Goal: Ask a question: Seek information or help from site administrators or community

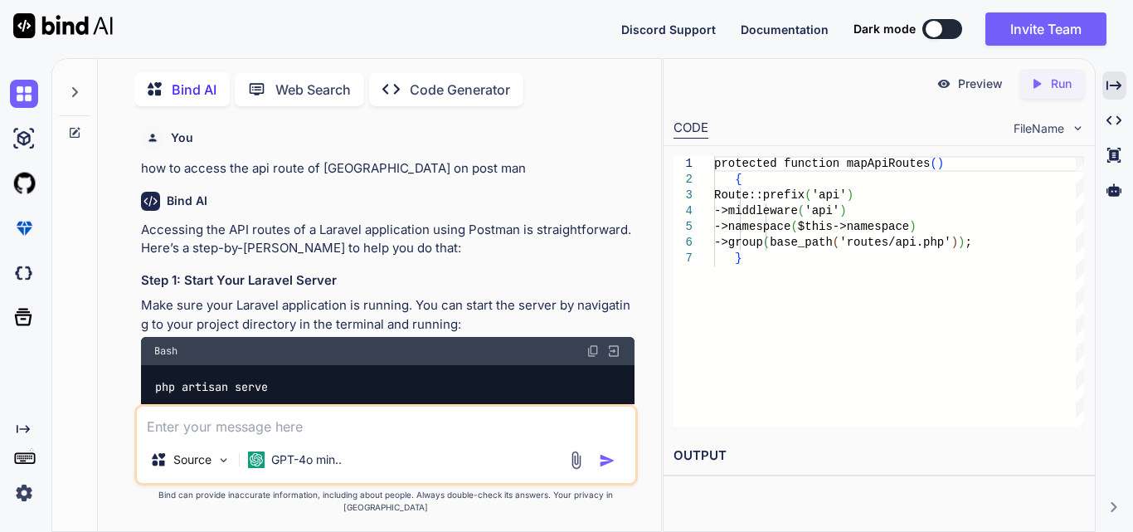
scroll to position [2436, 0]
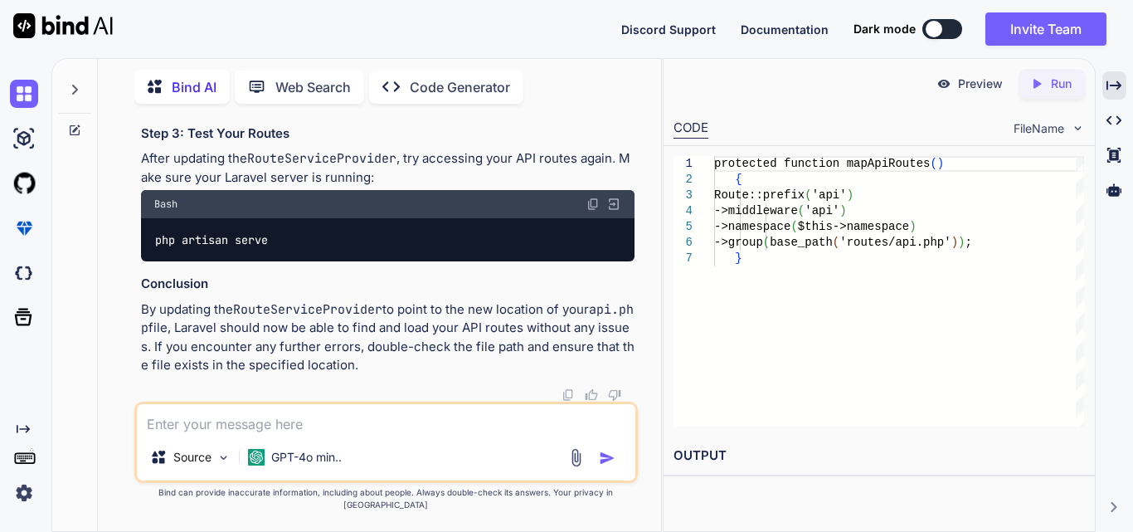
click at [407, 425] on textarea at bounding box center [386, 419] width 498 height 30
type textarea "i"
click at [420, 434] on textarea "give me code for a laravel service for a thirdparty" at bounding box center [386, 419] width 498 height 30
click at [515, 434] on textarea "give me code for a laravel service for a third party" at bounding box center [386, 419] width 498 height 30
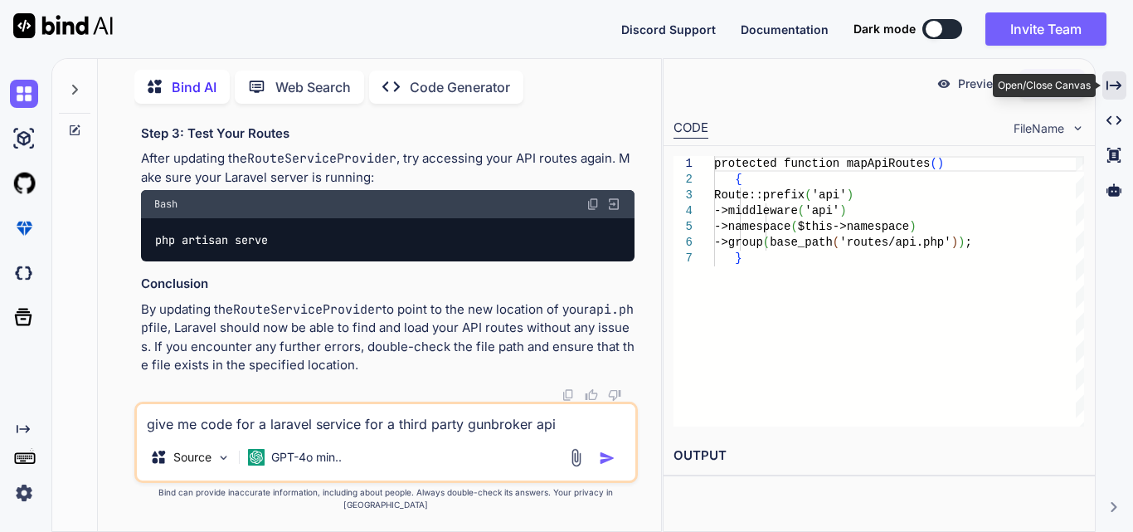
click at [1111, 89] on icon "Created with Pixso." at bounding box center [1113, 85] width 15 height 15
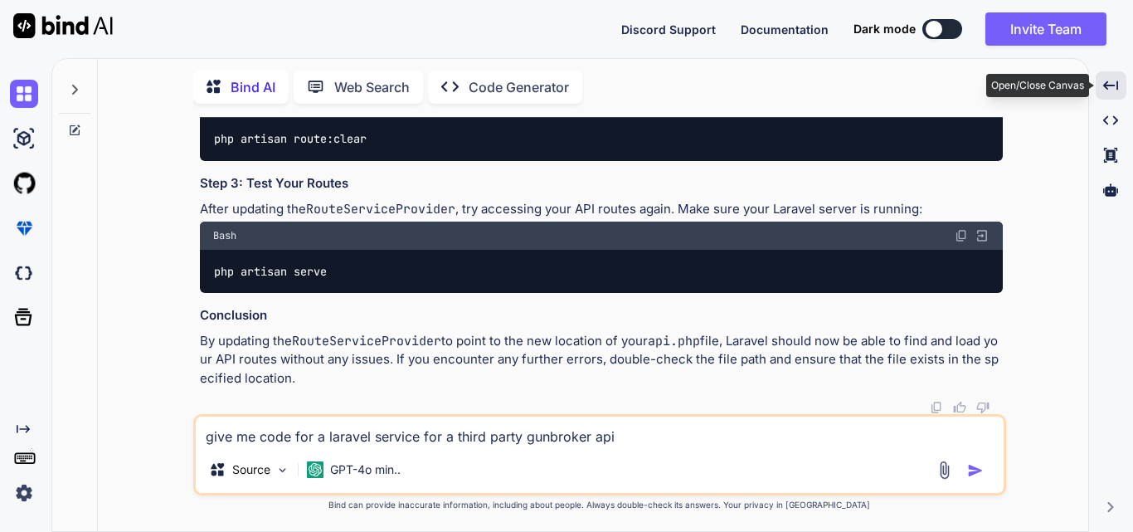
scroll to position [2212, 0]
click at [716, 431] on textarea "give me code for a laravel service for a third party gunbroker api" at bounding box center [600, 431] width 808 height 30
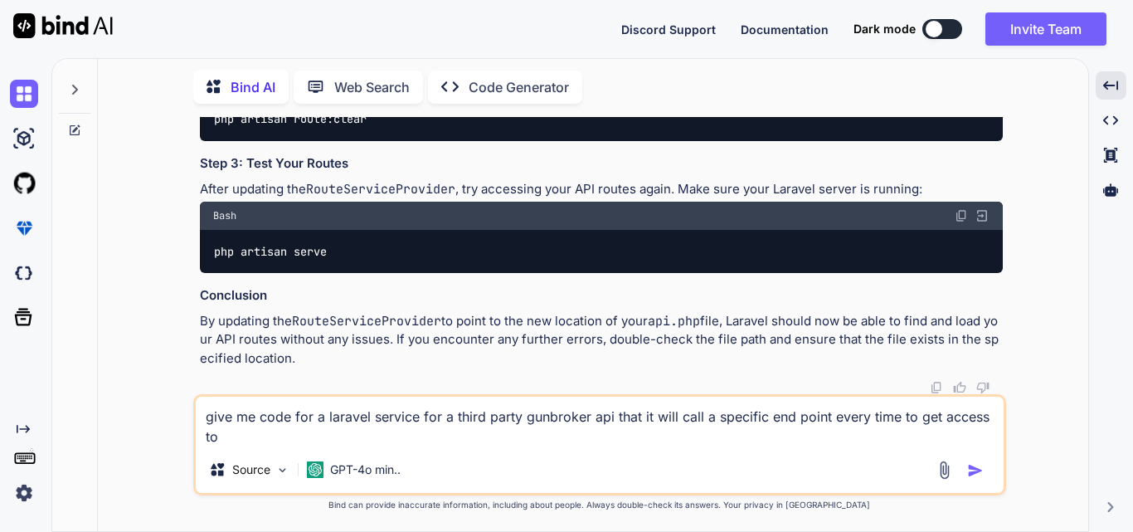
scroll to position [2232, 0]
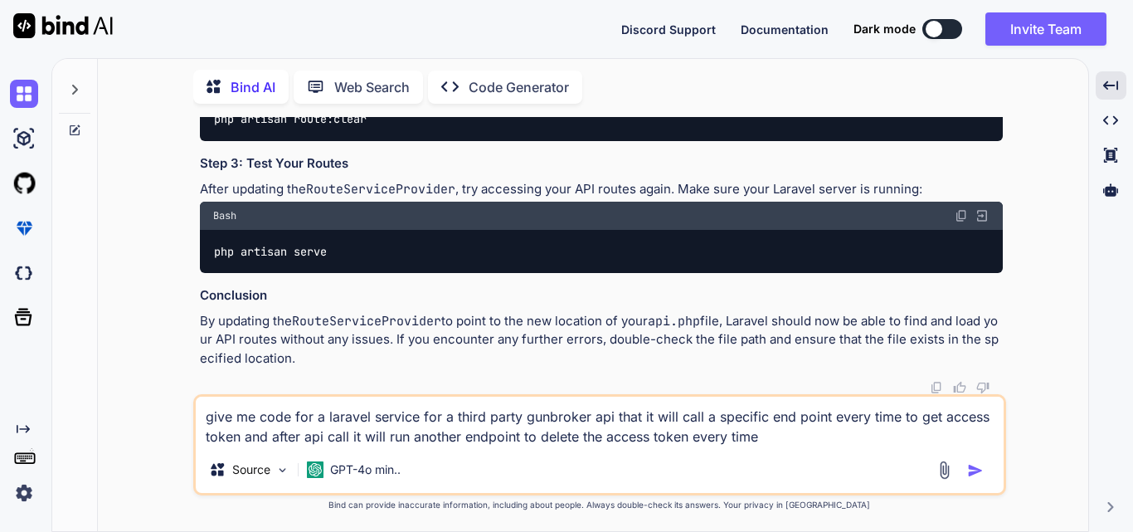
type textarea "give me code for a laravel service for a third party gunbroker api that it will…"
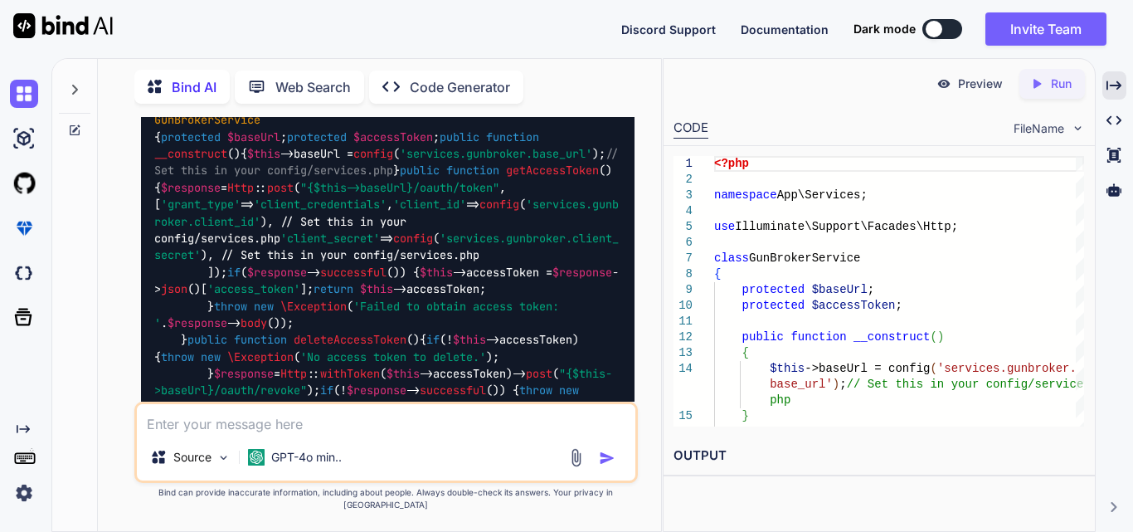
scroll to position [3075, 0]
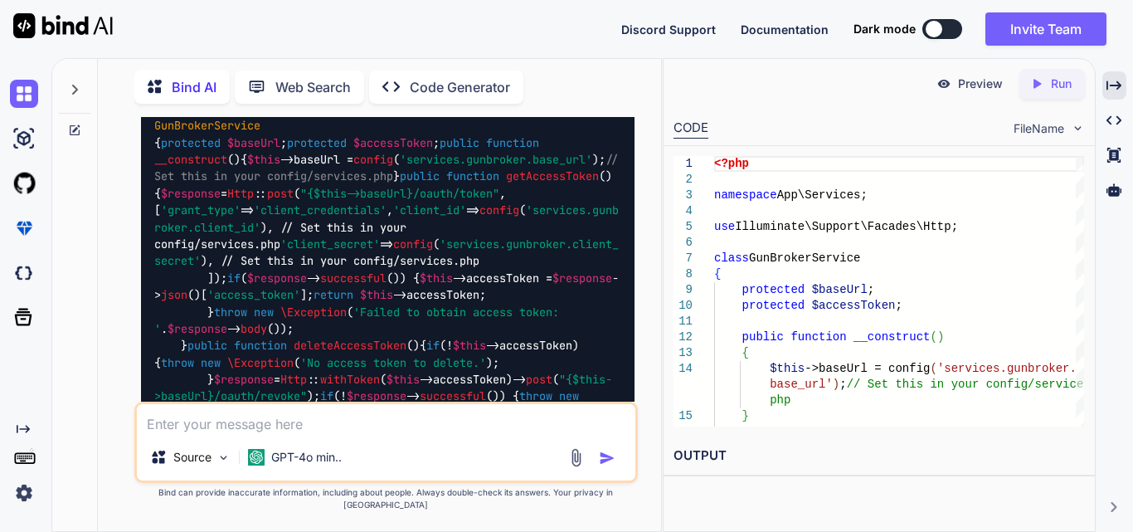
click at [171, 274] on code "<?php namespace App \ Services ; use Illuminate \ Support \ Facades \ Http ; cl…" at bounding box center [389, 328] width 471 height 524
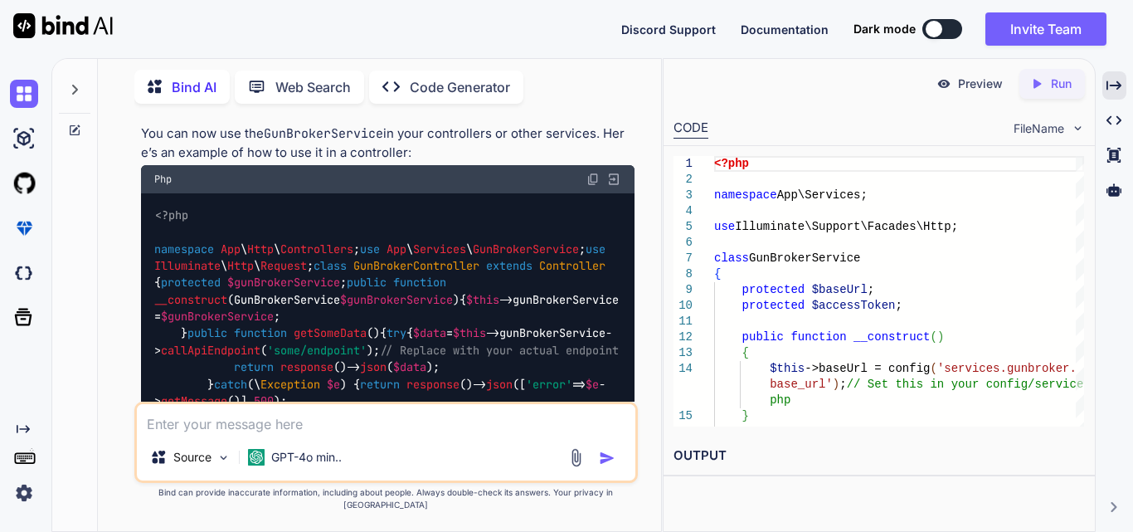
scroll to position [4153, 0]
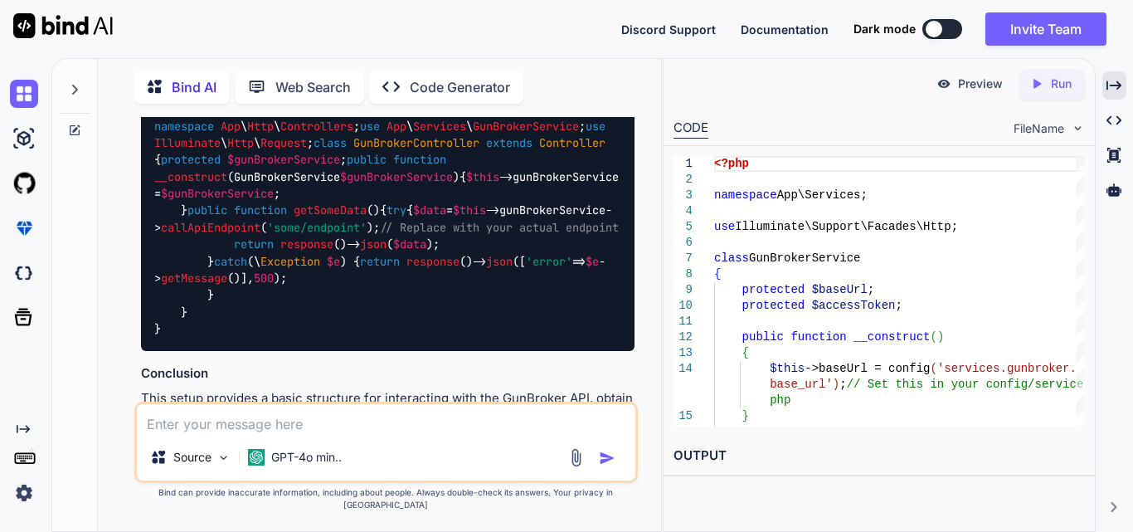
drag, startPoint x: 177, startPoint y: 276, endPoint x: 462, endPoint y: 197, distance: 295.9
copy code "protected $baseUrl ; protected $accessToken ; public function __construct ( ) {…"
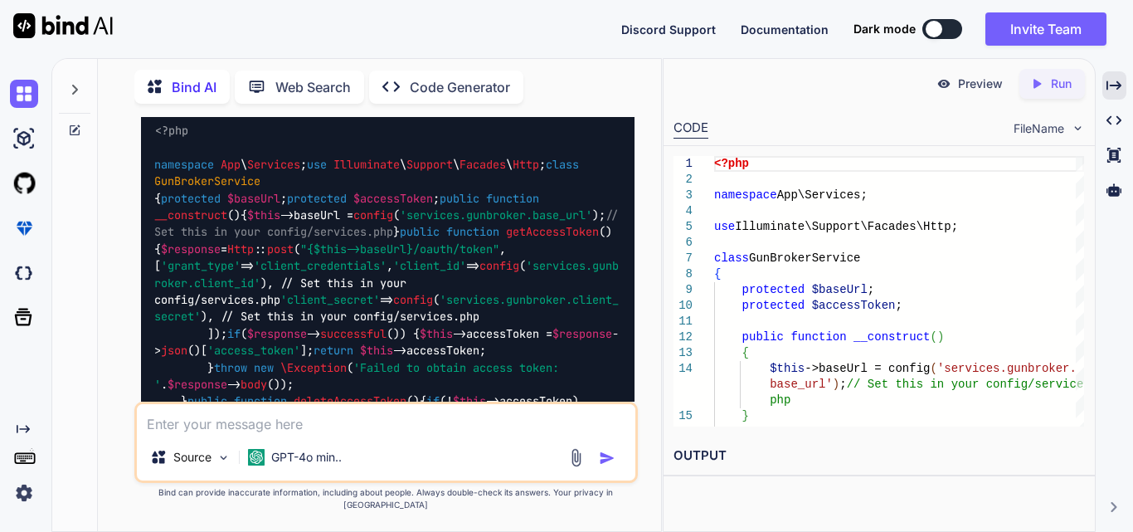
scroll to position [2992, 0]
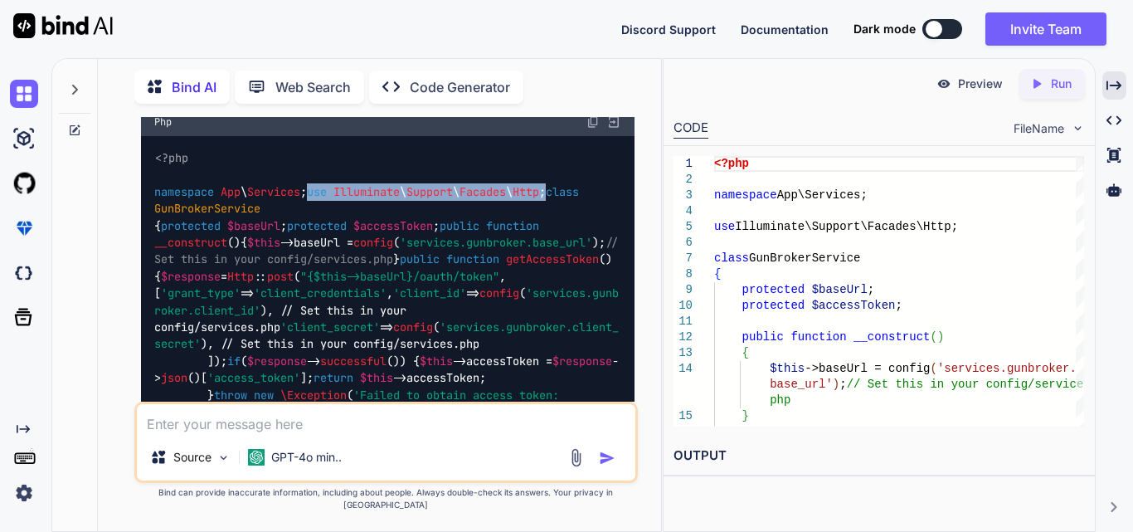
drag, startPoint x: 398, startPoint y: 292, endPoint x: 134, endPoint y: 299, distance: 263.8
click at [134, 299] on div "You how to access the api route of laravel on post man Bind AI Accessing the AP…" at bounding box center [385, 324] width 503 height 414
copy code "use Illuminate \ Support \ Facades \ Http ;"
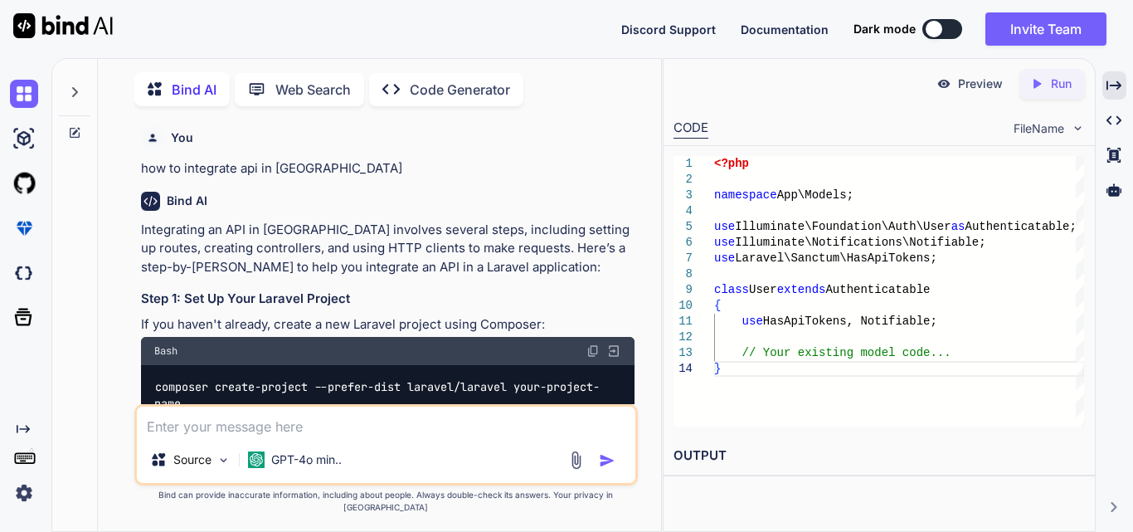
scroll to position [32769, 0]
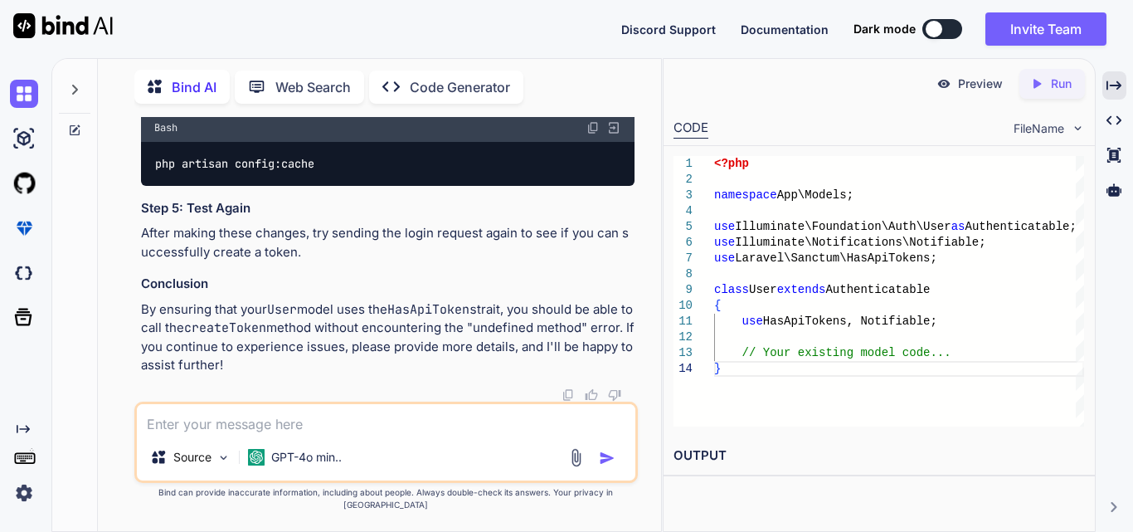
type textarea "a"
type textarea "x"
type textarea "al"
type textarea "x"
type textarea "als"
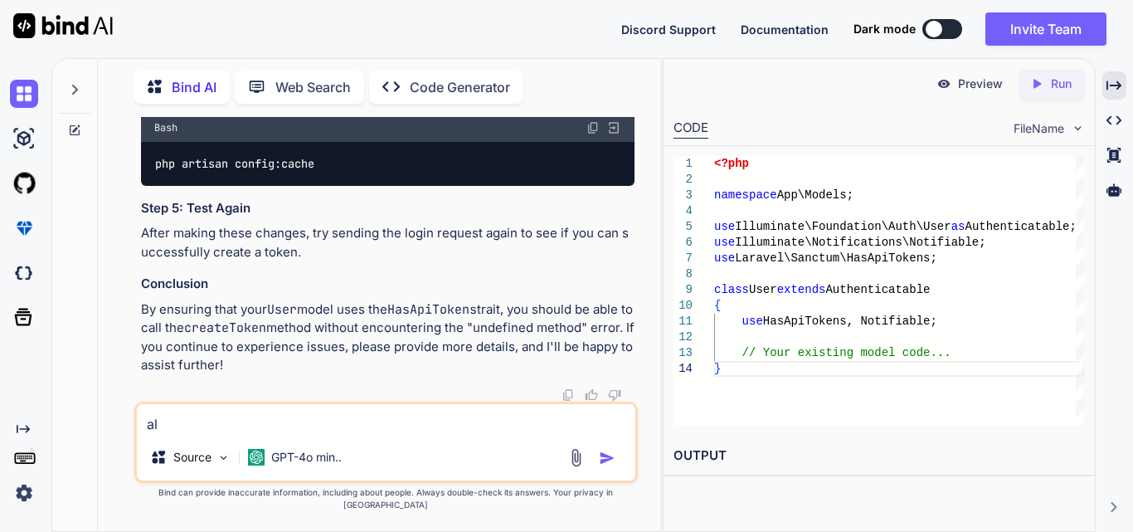
type textarea "x"
type textarea "also"
type textarea "x"
type textarea "also"
type textarea "x"
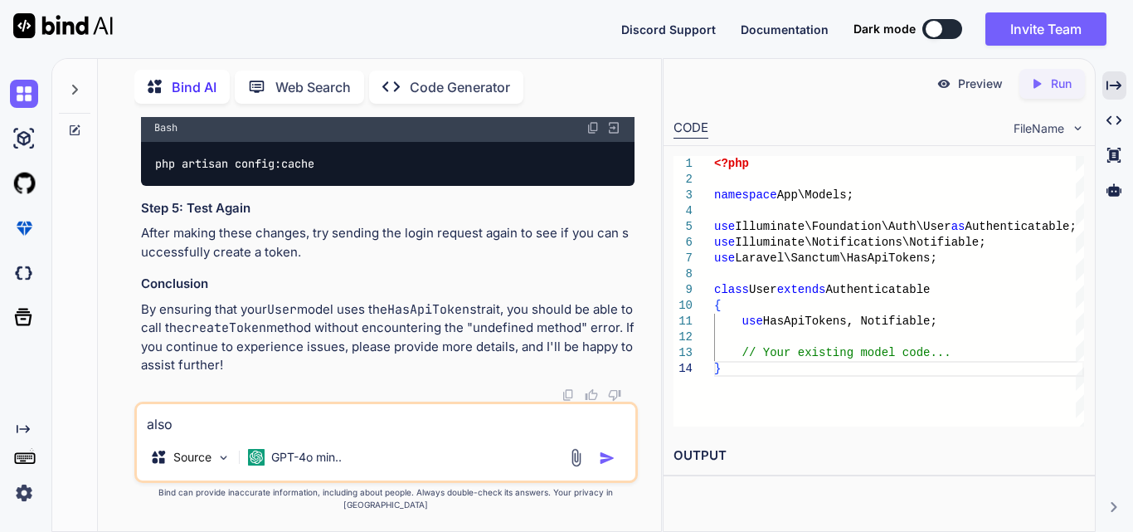
type textarea "also w"
type textarea "x"
type textarea "also wa"
type textarea "x"
type textarea "also wan"
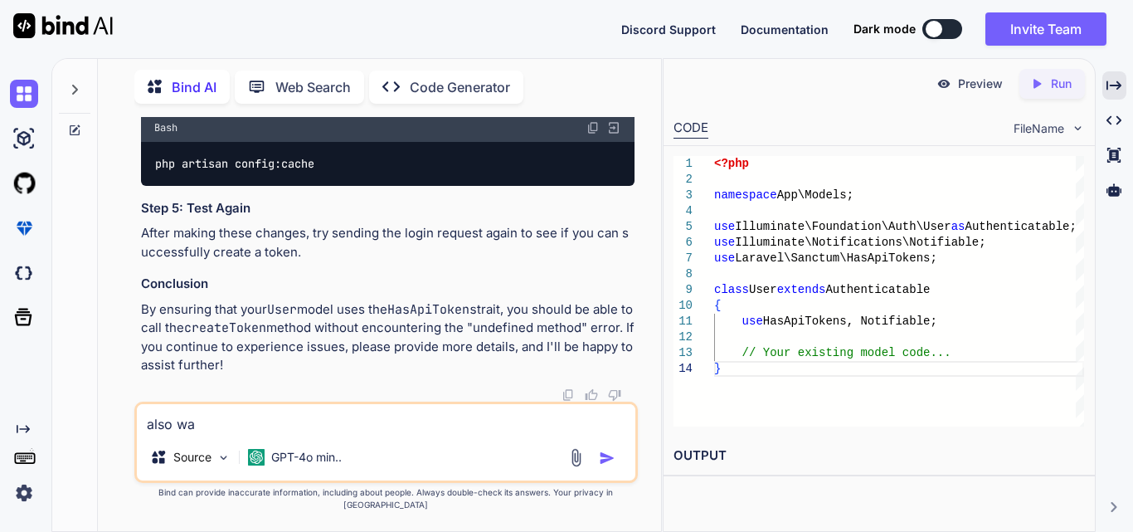
type textarea "x"
type textarea "also want"
type textarea "x"
type textarea "also want"
type textarea "x"
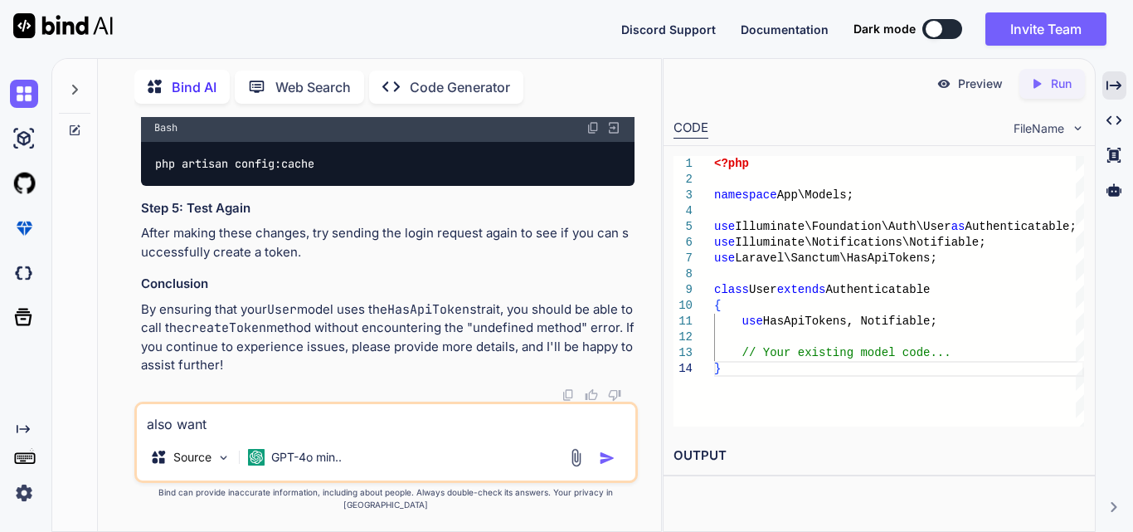
type textarea "also want t"
type textarea "x"
type textarea "also want to"
type textarea "x"
type textarea "also want to"
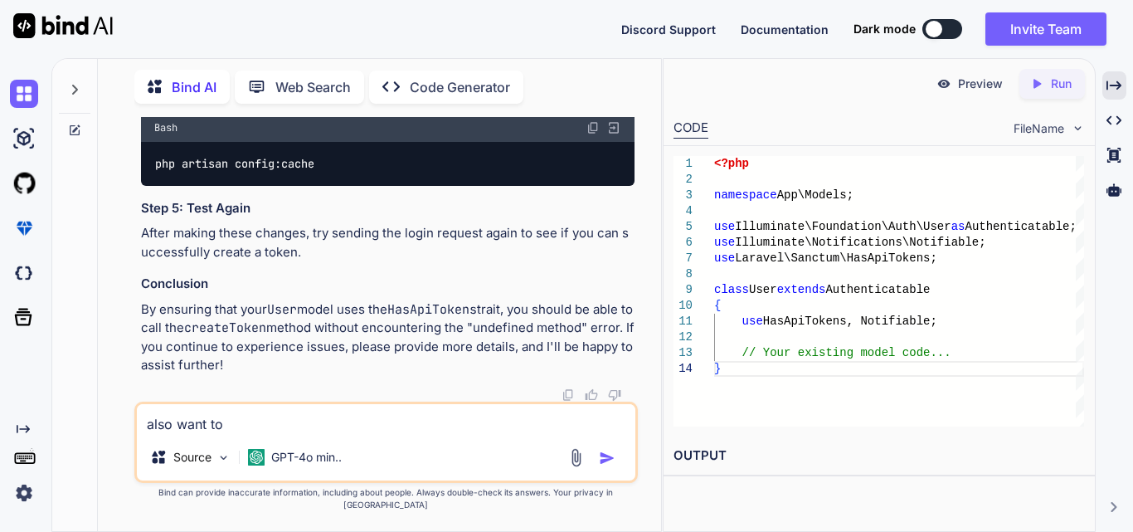
type textarea "x"
type textarea "also want to p"
type textarea "x"
type textarea "also want to po"
type textarea "x"
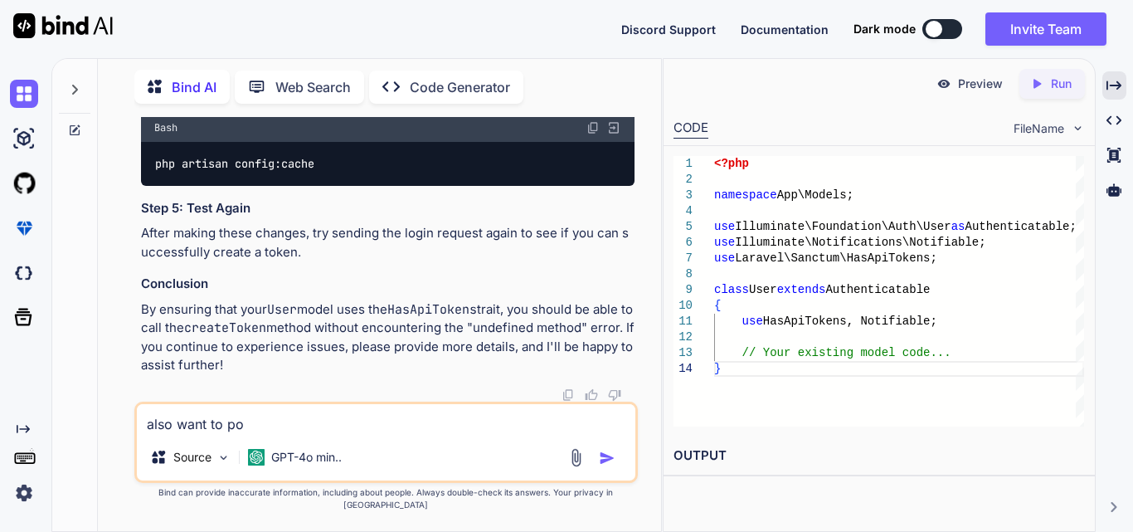
type textarea "also want to pos"
type textarea "x"
type textarea "also want to post"
type textarea "x"
type textarea "also want to post"
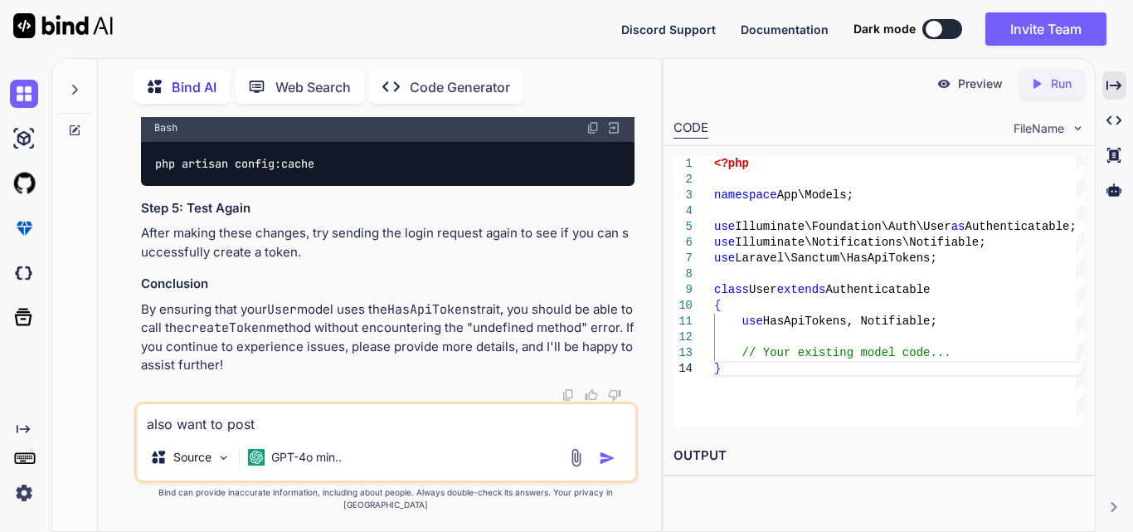
type textarea "x"
type textarea "also want to post u"
type textarea "x"
type textarea "also want to post us"
type textarea "x"
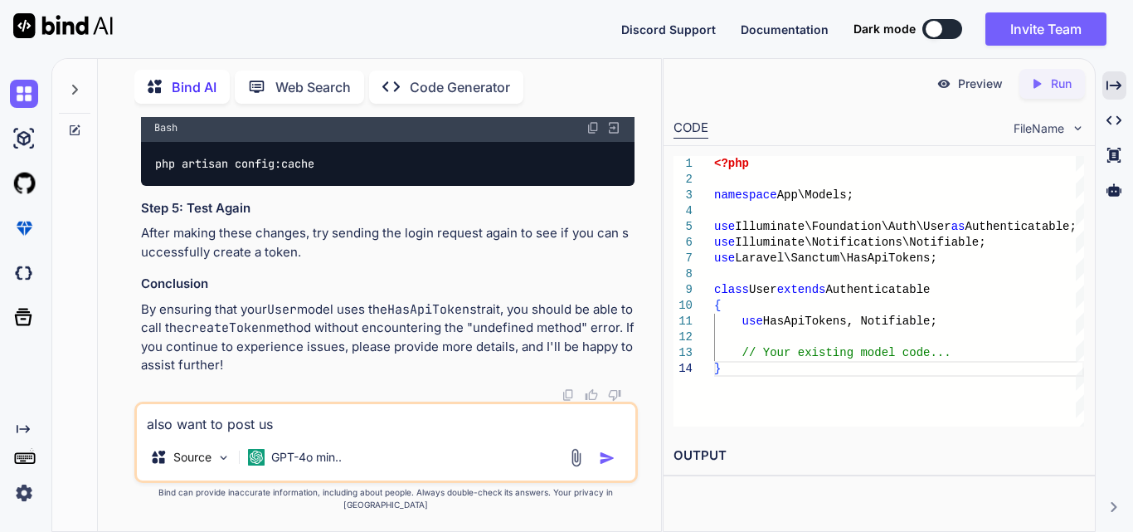
type textarea "also want to post use"
type textarea "x"
type textarea "also want to post user"
type textarea "x"
type textarea "also want to post usern"
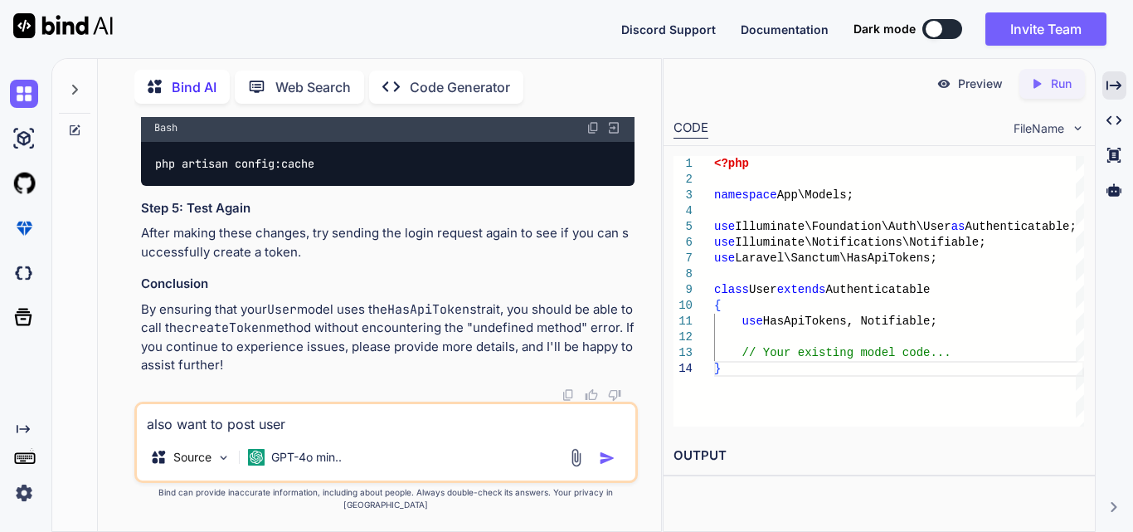
type textarea "x"
type textarea "also want to post userna"
type textarea "x"
type textarea "also want to post usernam"
type textarea "x"
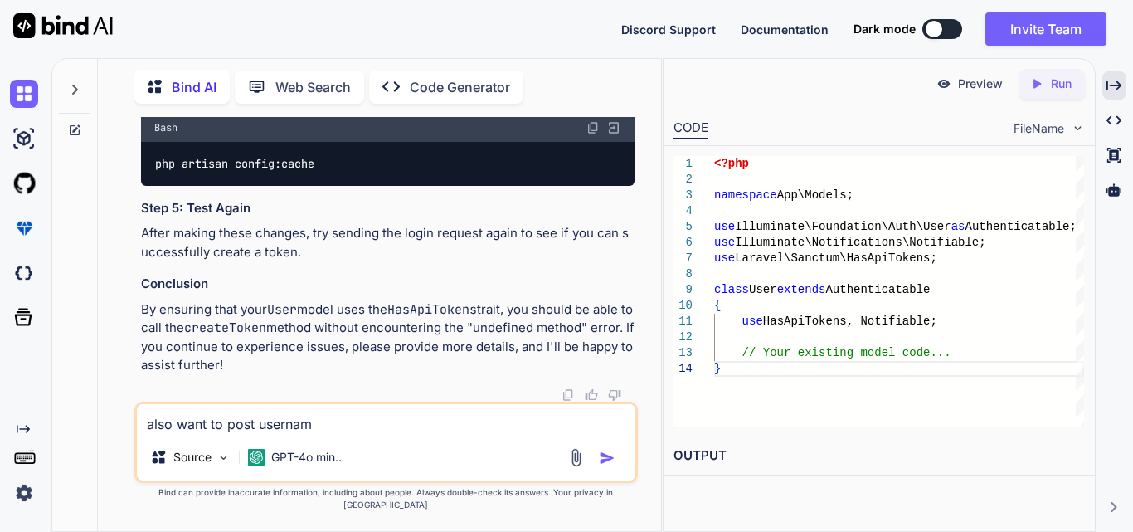
type textarea "also want to post username"
type textarea "x"
type textarea "also want to post username"
type textarea "x"
type textarea "also want to post username a"
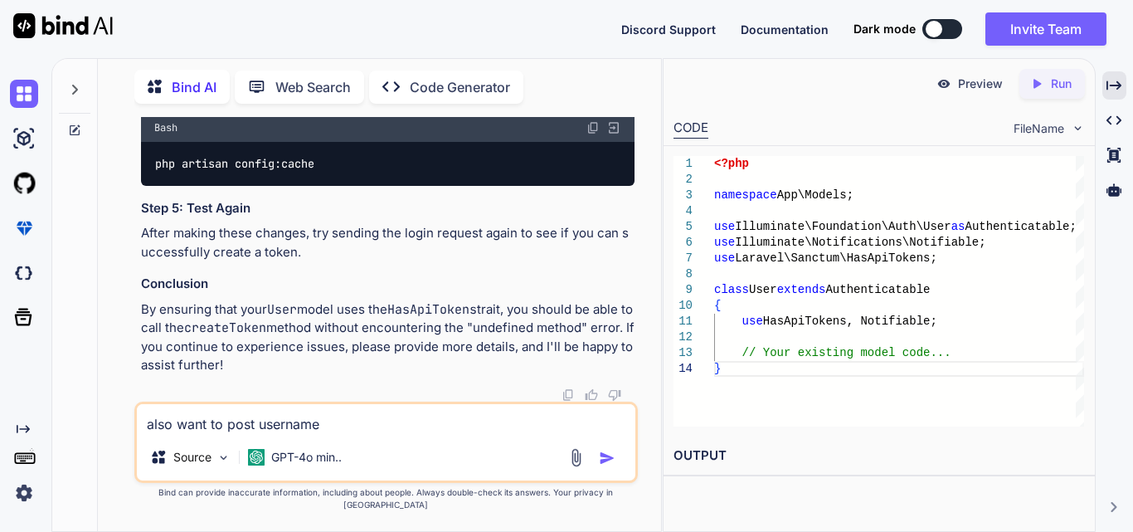
type textarea "x"
type textarea "also want to post username an"
type textarea "x"
type textarea "also want to post username and"
type textarea "x"
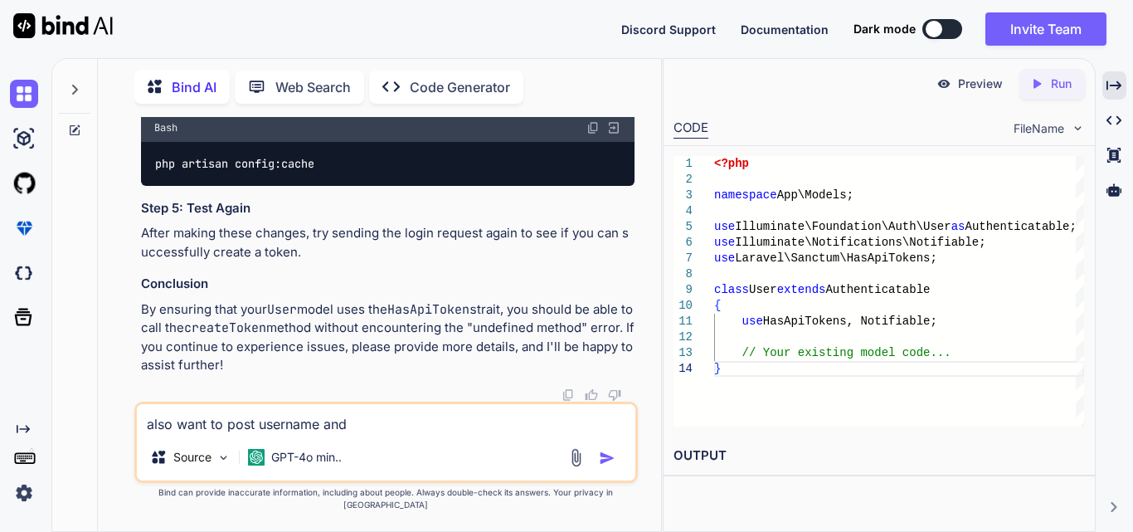
type textarea "also want to post username and"
type textarea "x"
type textarea "also want to post username and p"
type textarea "x"
type textarea "also want to post username and pa"
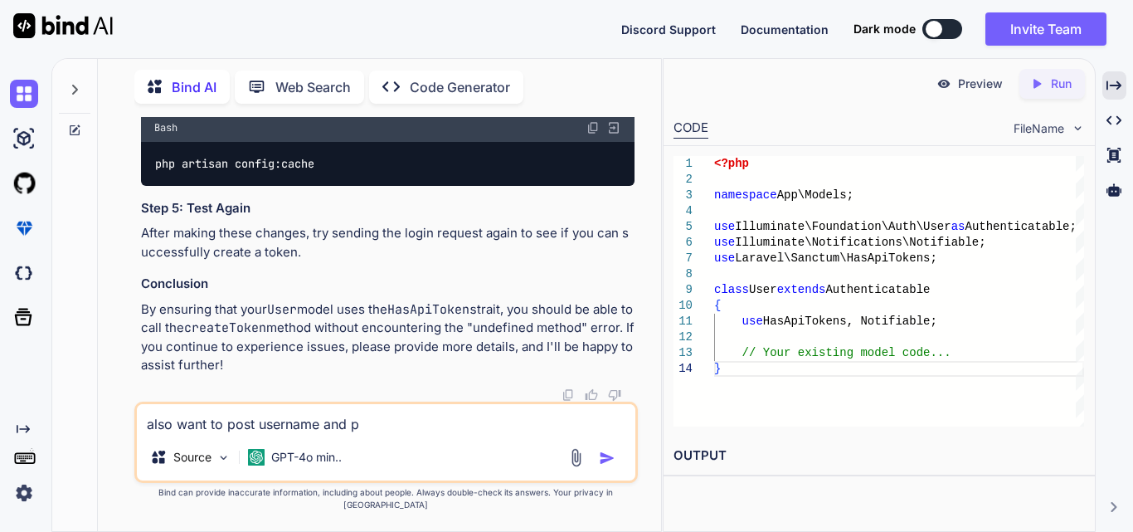
type textarea "x"
type textarea "also want to post username and pas"
type textarea "x"
type textarea "also want to post username and pass"
type textarea "x"
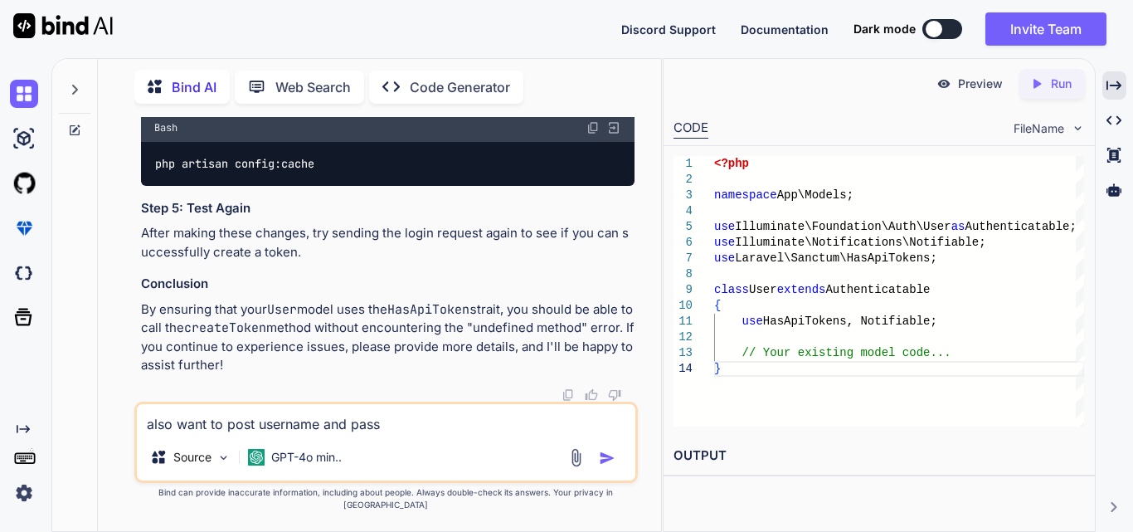
type textarea "also want to post username and passw"
type textarea "x"
type textarea "also want to post username and passwo"
type textarea "x"
type textarea "also want to post username and passwor"
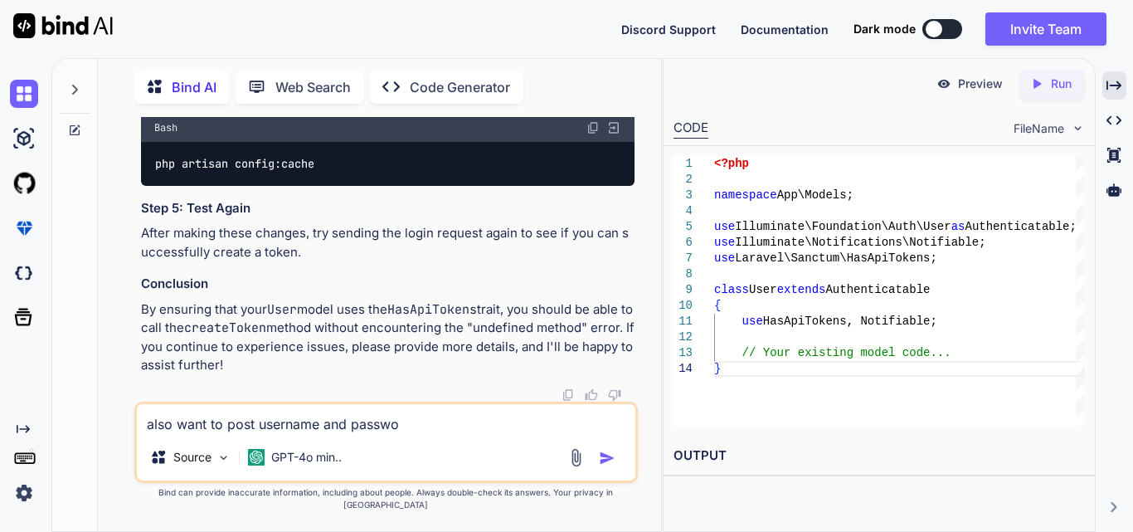
type textarea "x"
type textarea "also want to post username and password"
type textarea "x"
type textarea "also want to post username and password"
type textarea "x"
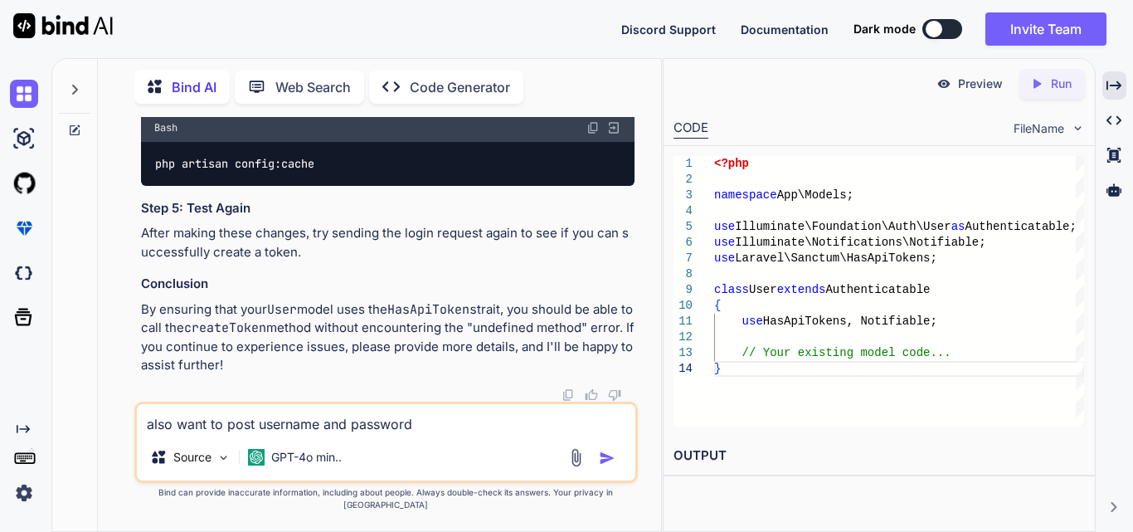
type textarea "also want to post username and password i"
type textarea "x"
type textarea "also want to post username and password in"
type textarea "x"
type textarea "also want to post username and password in"
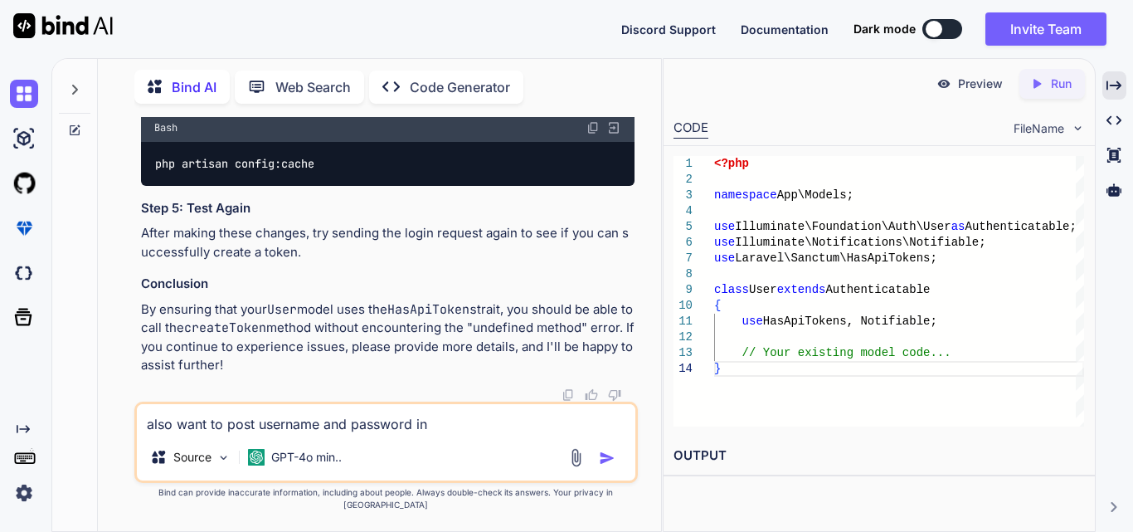
type textarea "x"
type textarea "also want to post username and password in b"
type textarea "x"
type textarea "also want to post username and password in bo"
type textarea "x"
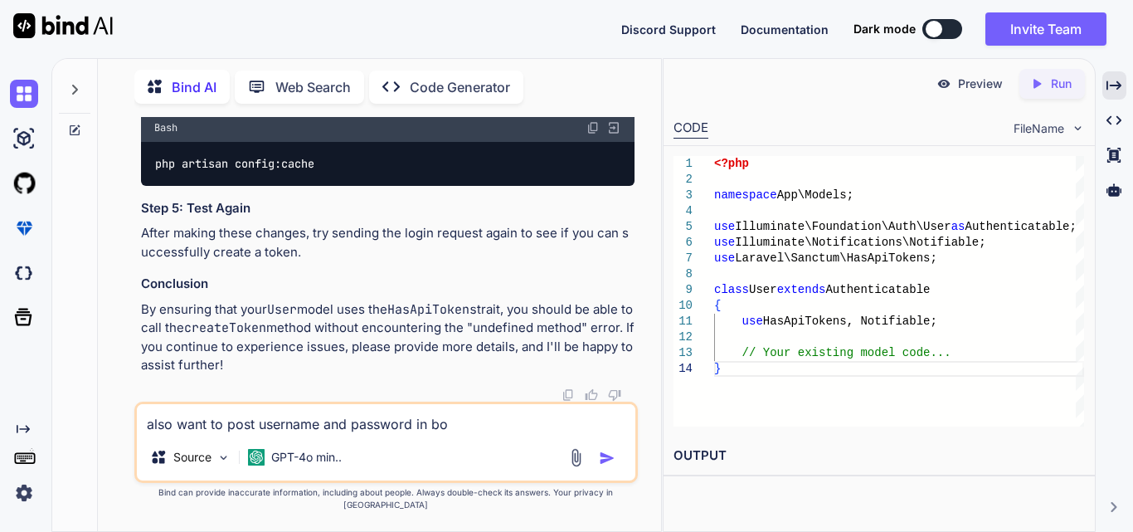
type textarea "also want to post username and password in bod"
type textarea "x"
type textarea "also want to post username and password in body"
type textarea "x"
type textarea "also want to post username and password in body"
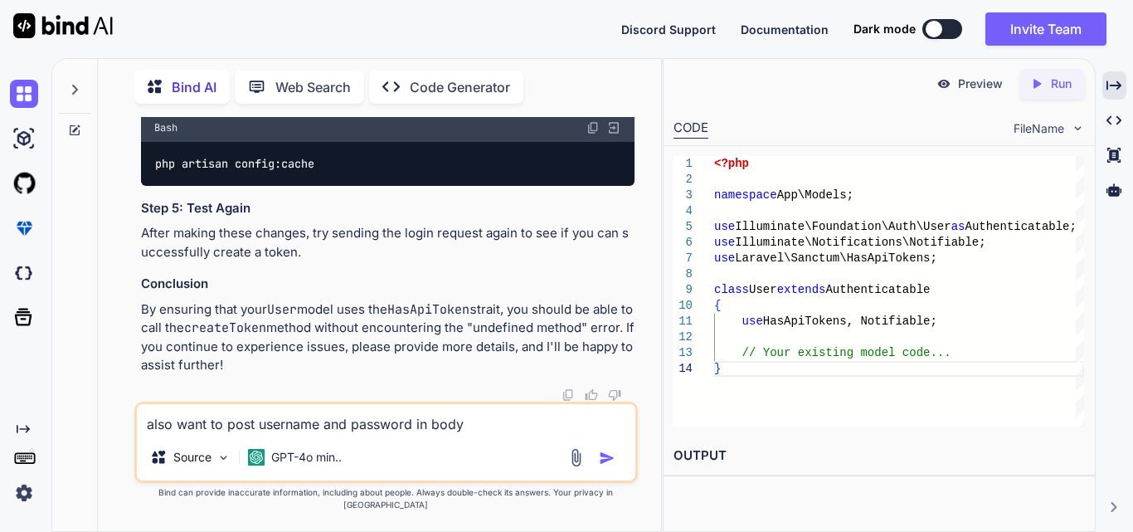
type textarea "x"
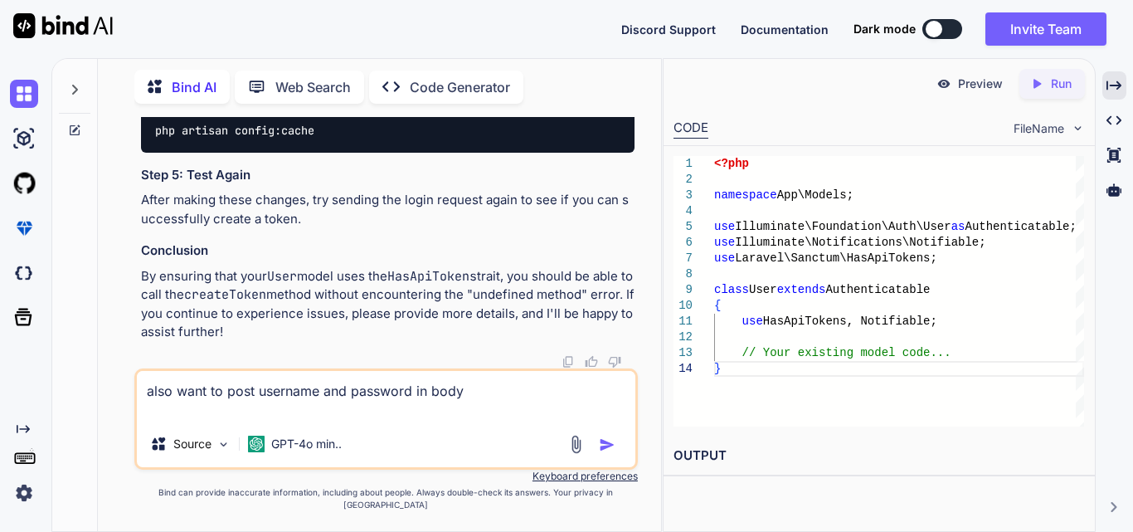
type textarea "also want to post username and password in body public function getAccessToken(…"
type textarea "x"
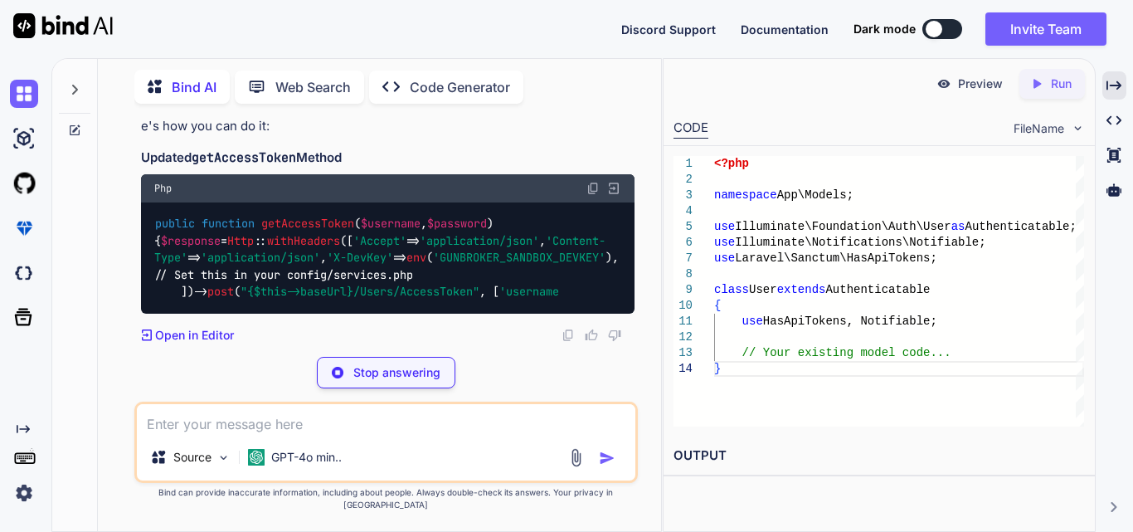
scroll to position [34882, 0]
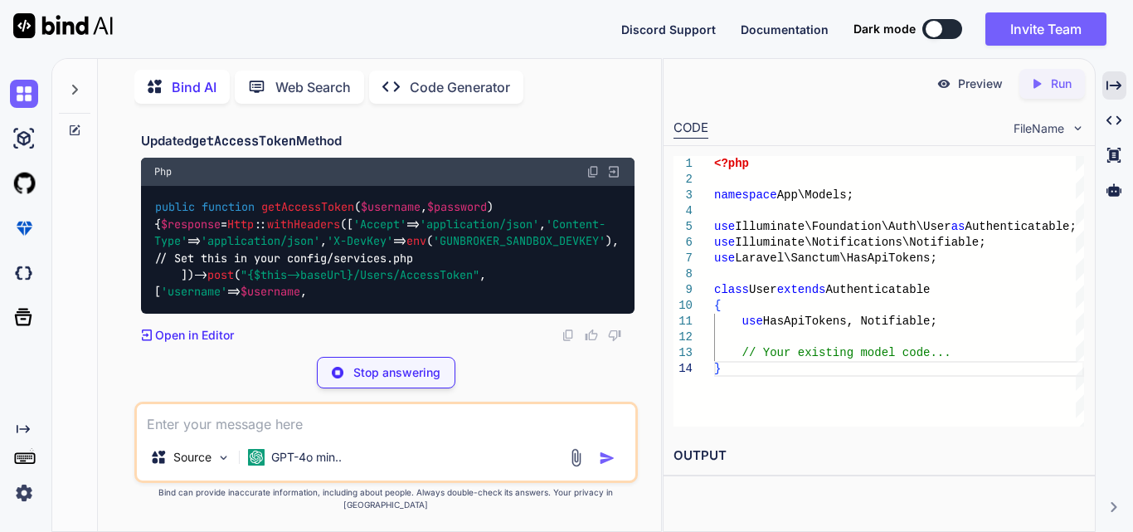
type textarea "x"
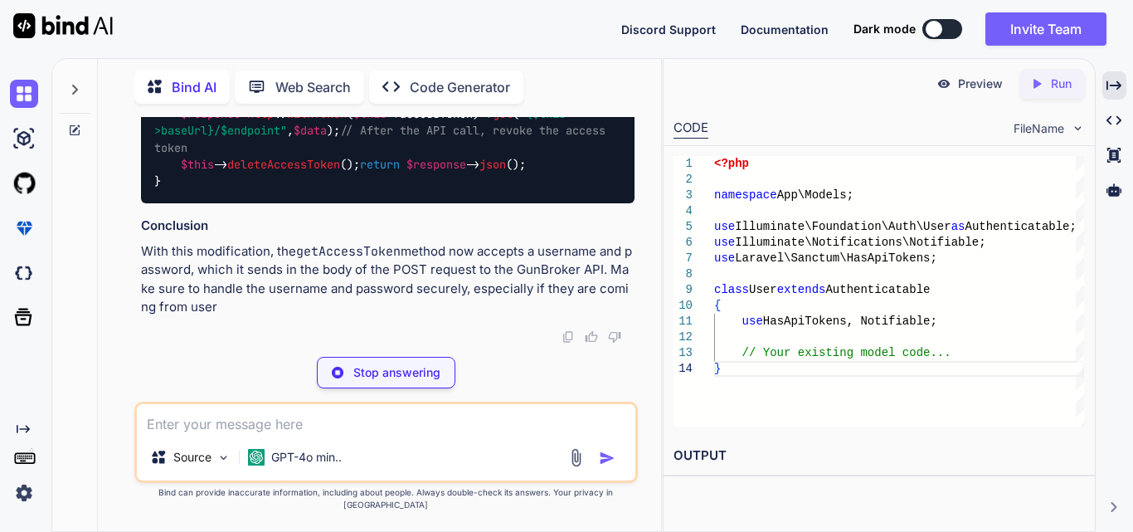
scroll to position [34965, 0]
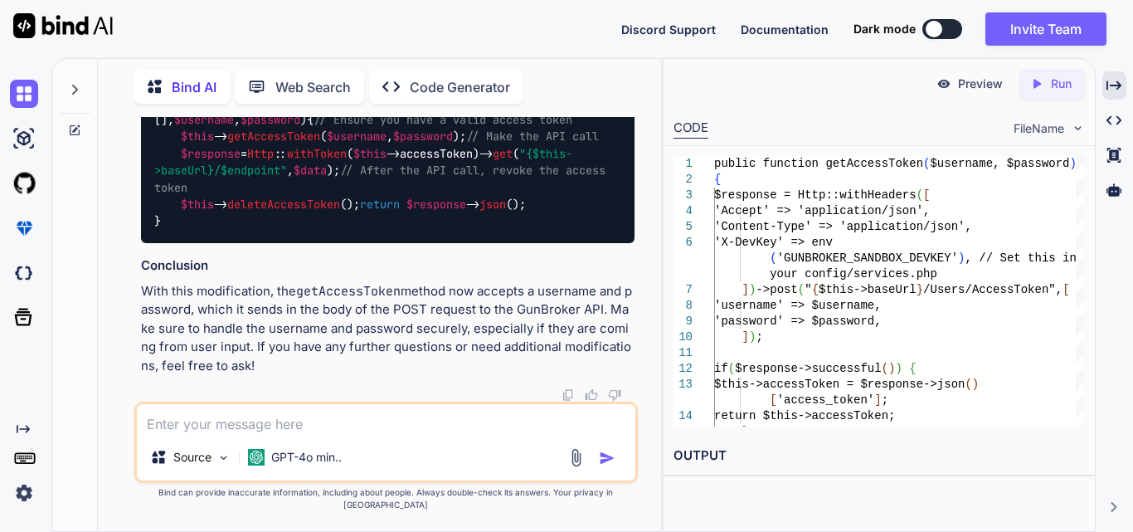
drag, startPoint x: 177, startPoint y: 201, endPoint x: 228, endPoint y: 263, distance: 80.2
copy code "$response = Http :: withHeaders ([ 'Accept' => 'application/json' , 'Content-Ty…"
click at [429, 429] on textarea at bounding box center [386, 419] width 498 height 30
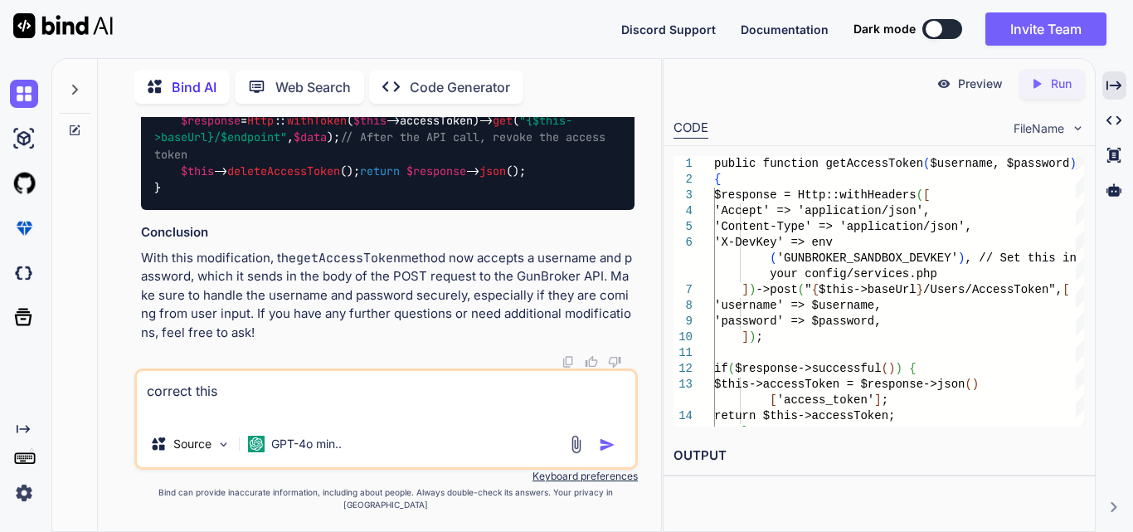
paste textarea "$response = Http::withToken($this->accessToken)->delete("{$this->baseUrl}/Users…"
type textarea "correct this $response = Http::withToken($this->accessToken)->delete("{$this->b…"
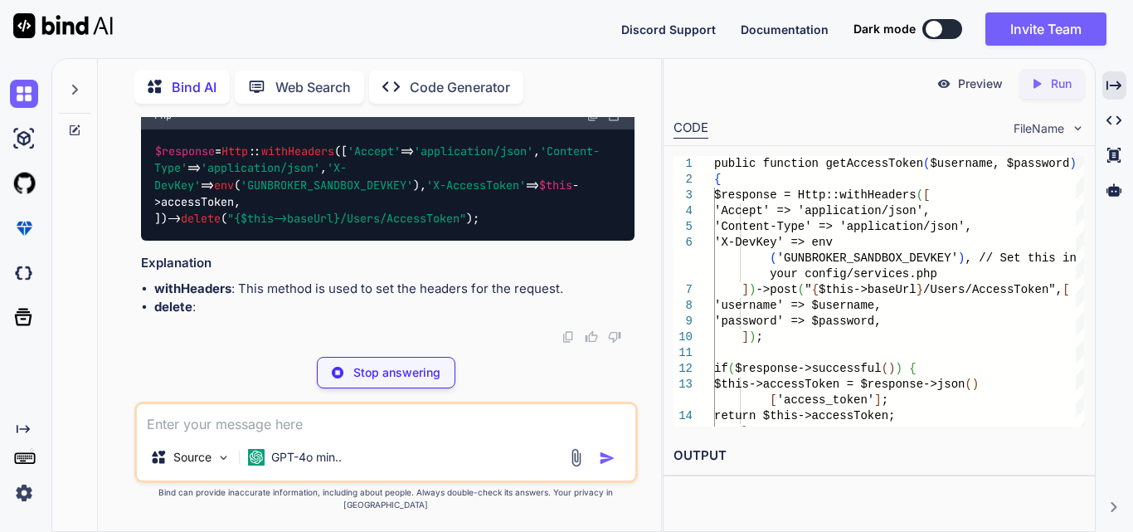
scroll to position [36113, 0]
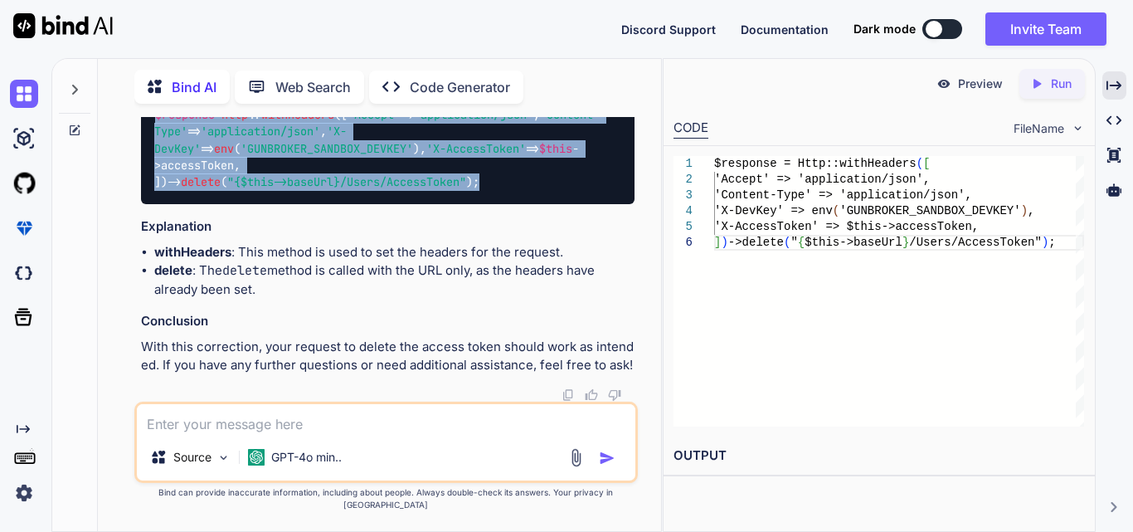
drag, startPoint x: 154, startPoint y: 146, endPoint x: 528, endPoint y: 235, distance: 384.4
click at [528, 204] on div "$response = Http :: withHeaders ([ 'Accept' => 'application/json' , 'Content-Ty…" at bounding box center [387, 148] width 493 height 111
copy code "$response = Http :: withHeaders ([ 'Accept' => 'application/json' , 'Content-Ty…"
click at [371, 429] on textarea at bounding box center [386, 419] width 498 height 30
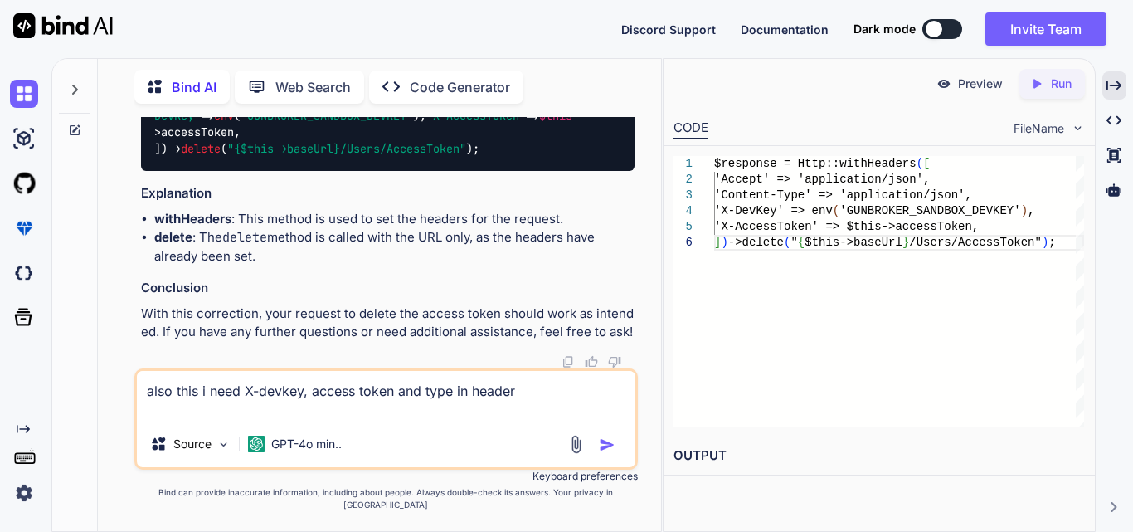
paste textarea "public function callApiEndpoint($endpoint, $data = []) { // Ensure you have a v…"
type textarea "also this i need X-devkey, access token and type in header public function call…"
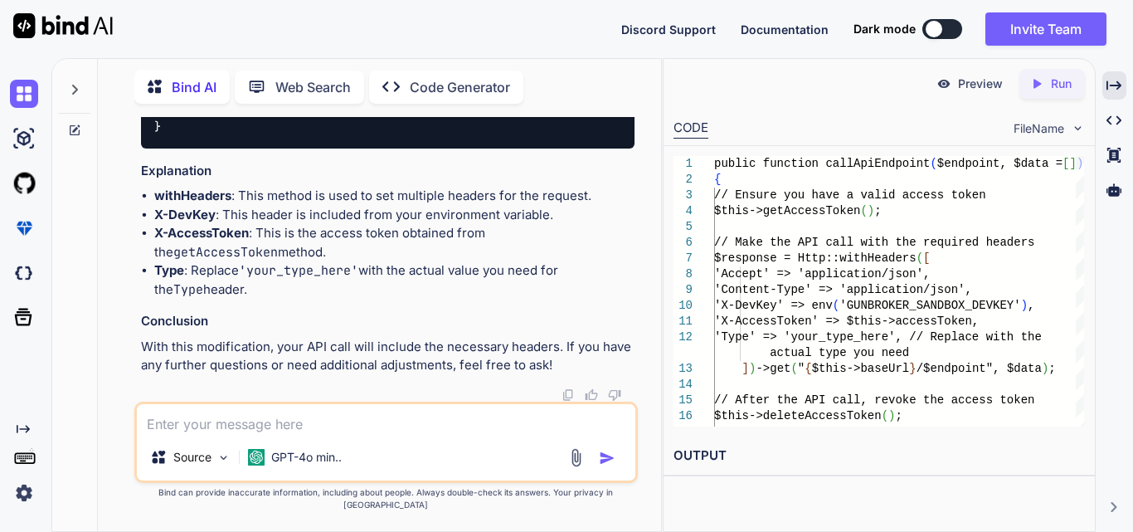
scroll to position [36763, 0]
drag, startPoint x: 177, startPoint y: 219, endPoint x: 516, endPoint y: 333, distance: 358.0
click at [516, 148] on div "public function callApiEndpoint ( $endpoint , $data = [] ) { // Ensure you have…" at bounding box center [387, 16] width 493 height 263
copy code "$response = Http :: withHeaders ([ 'Accept' => 'application/json' , 'Content-Ty…"
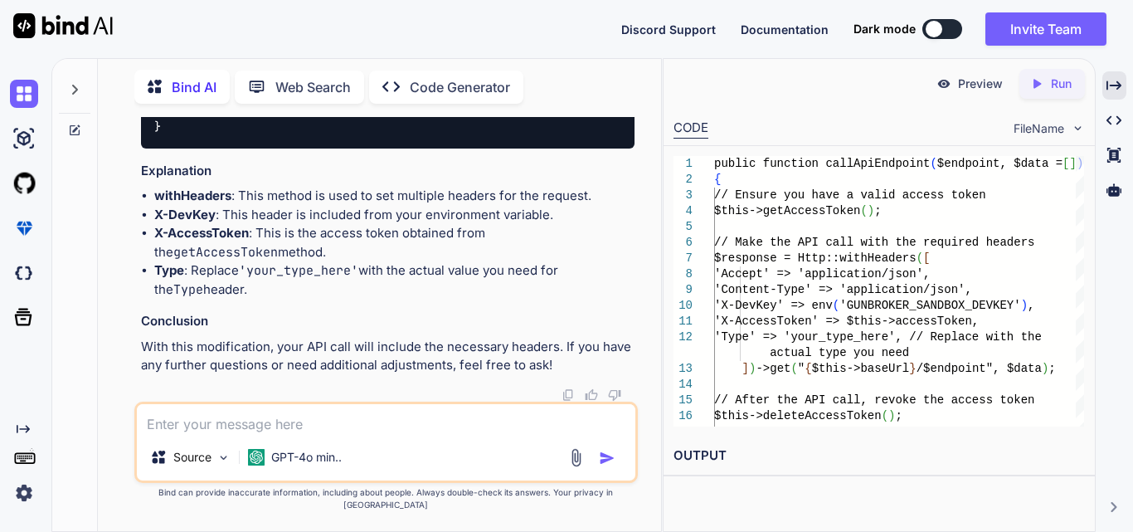
click at [330, 433] on textarea at bounding box center [386, 419] width 498 height 30
paste textarea "callApiEndpoint"
type textarea "how to call this callApiEndpoint"
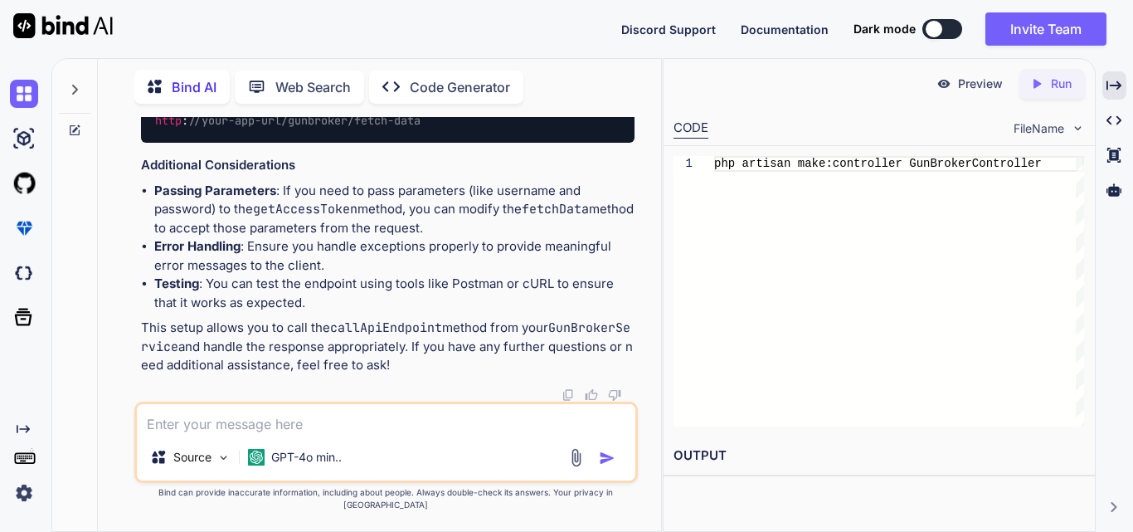
scroll to position [38287, 0]
drag, startPoint x: 278, startPoint y: 400, endPoint x: 191, endPoint y: 398, distance: 87.1
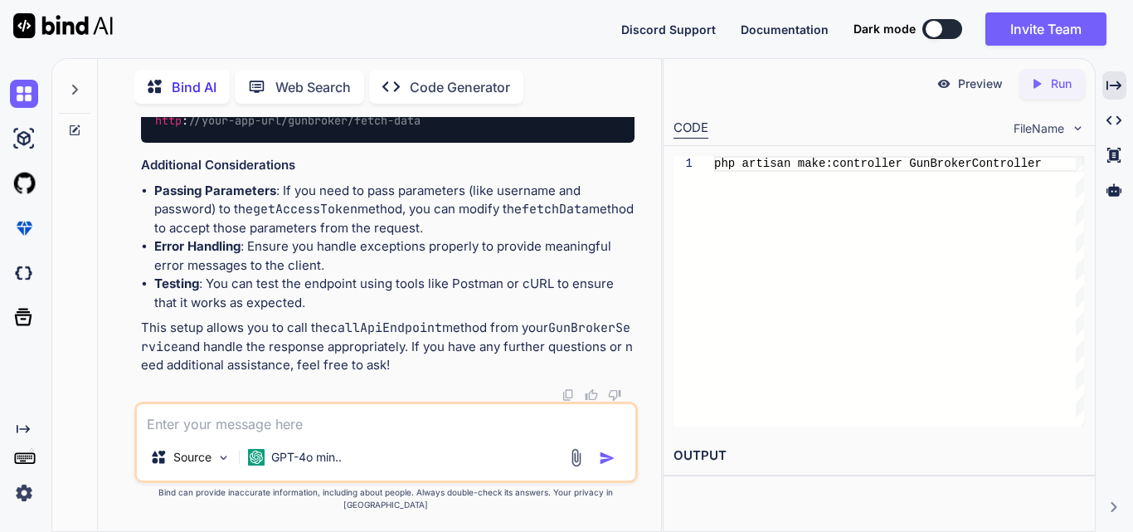
click at [393, 434] on textarea at bounding box center [386, 419] width 498 height 30
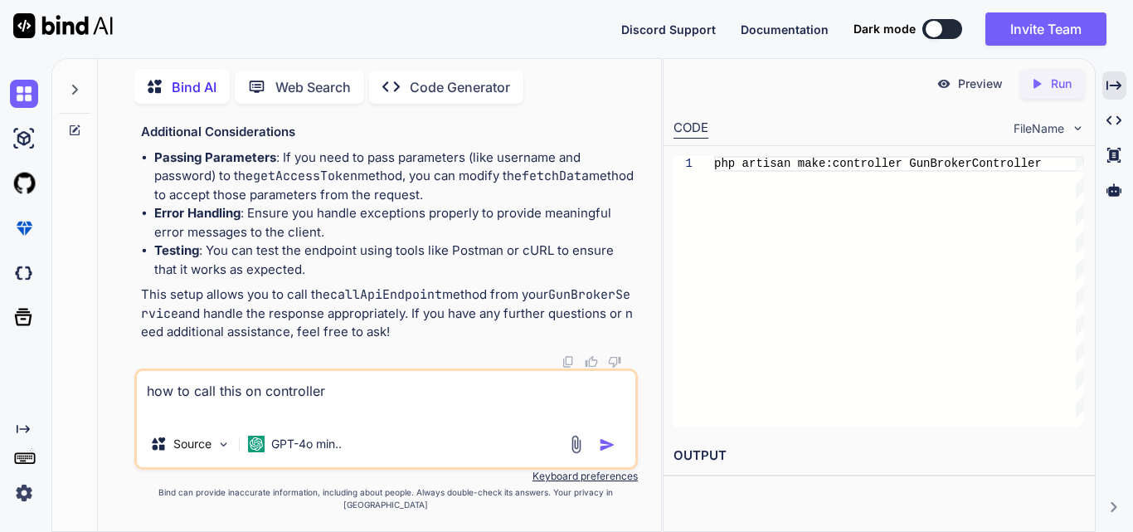
paste textarea "public function callApiEndpoint($endpoint, $data = []) { // Ensure you have a v…"
type textarea "how to call this on controller public function callApiEndpoint($endpoint, $data…"
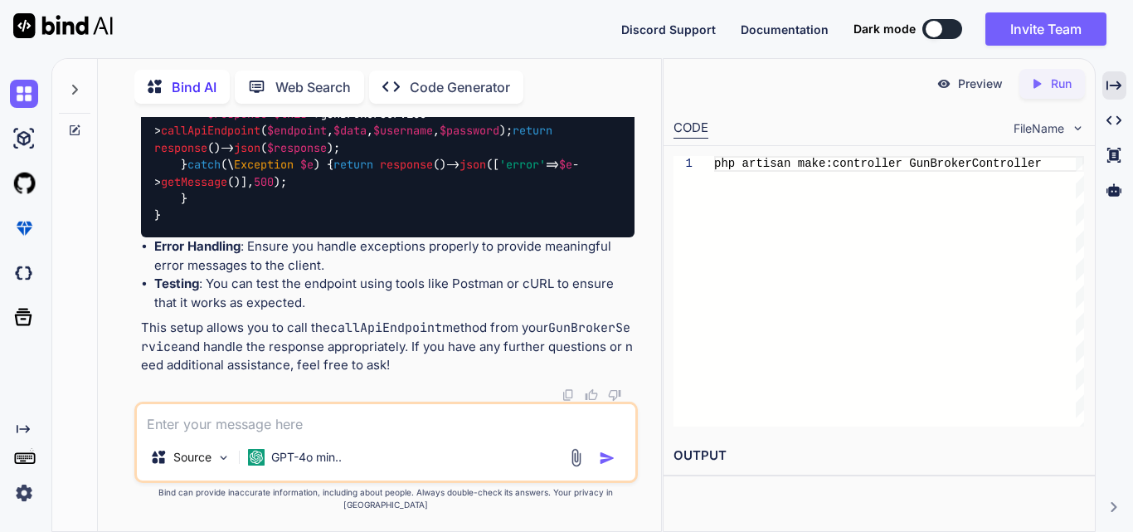
scroll to position [39370, 0]
click at [362, 424] on textarea at bounding box center [386, 419] width 498 height 30
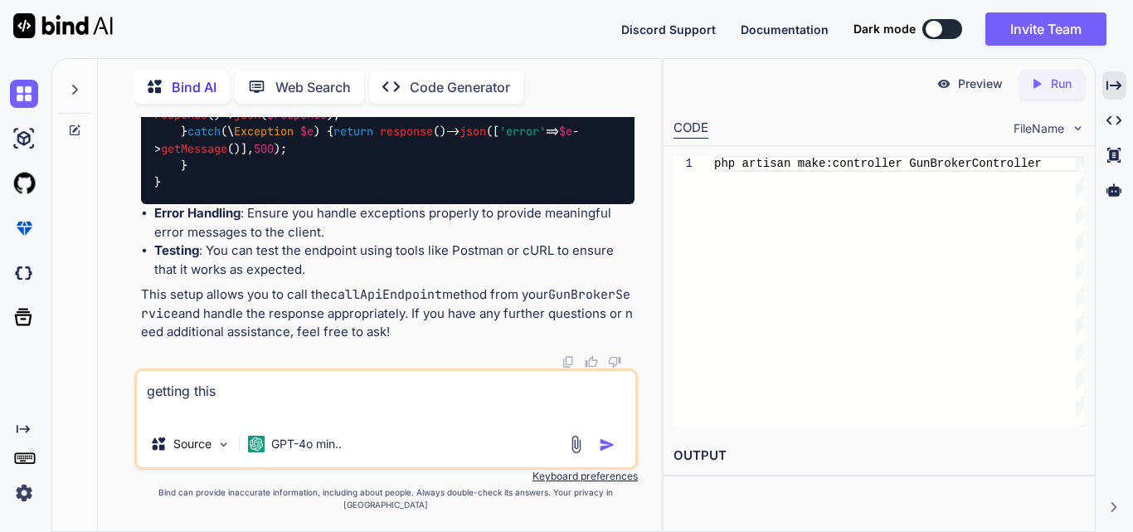
paste textarea "{ "error": "cURL error 60: SSL certificate problem: unable to get local issuer …"
type textarea "getting this { "error": "cURL error 60: SSL certificate problem: unable to get …"
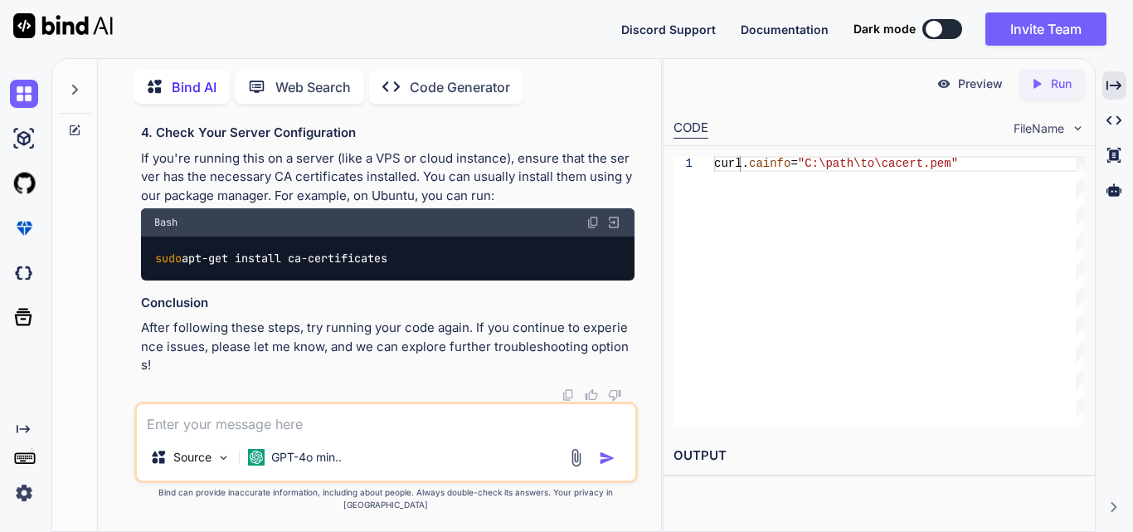
scroll to position [42034, 0]
click at [370, 434] on textarea at bounding box center [386, 419] width 498 height 30
paste textarea "[URL][DOMAIN_NAME]"
type textarea "i am running it on [URL][DOMAIN_NAME]"
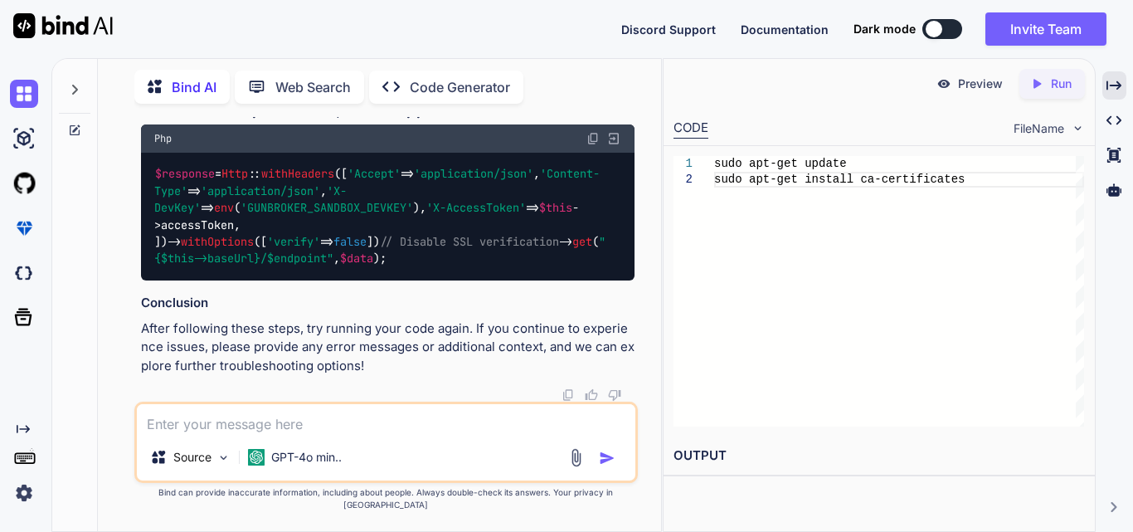
scroll to position [43575, 0]
drag, startPoint x: 165, startPoint y: 362, endPoint x: 396, endPoint y: 361, distance: 231.4
click at [396, 267] on code "$response = Http :: withHeaders ([ 'Accept' => 'application/json' , 'Content-Ty…" at bounding box center [379, 216] width 451 height 102
copy code "-> withOptions ([ 'verify' => false ])"
click at [548, 280] on div "$response = Http :: withHeaders ([ 'Accept' => 'application/json' , 'Content-Ty…" at bounding box center [387, 217] width 493 height 128
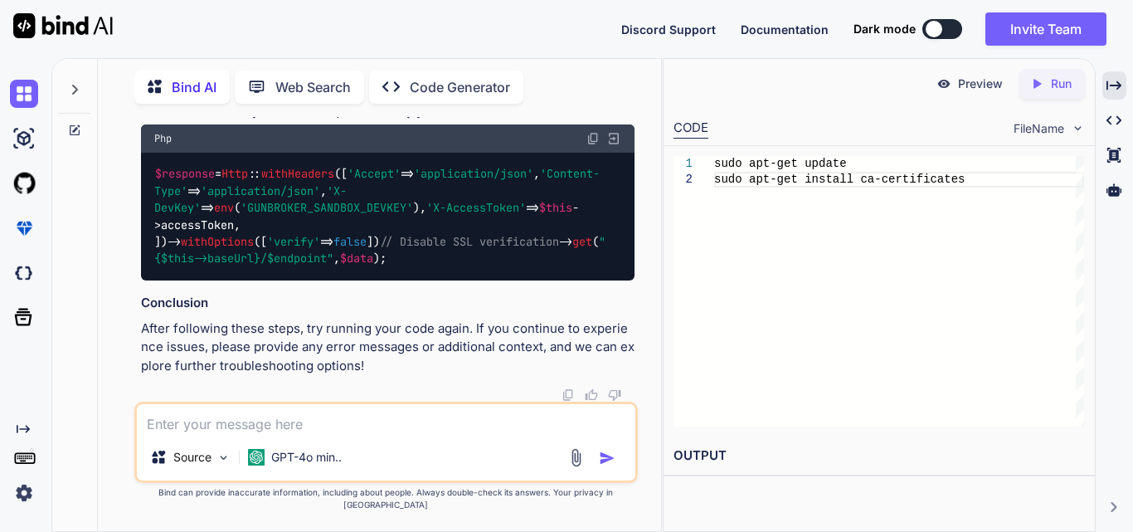
scroll to position [43685, 0]
click at [310, 434] on textarea at bounding box center [386, 419] width 498 height 30
paste textarea "{ "error": "cURL error 60: SSL certificate problem: unable to get local issuer …"
type textarea "still getting { "error": "cURL error 60: SSL certificate problem: unable to get…"
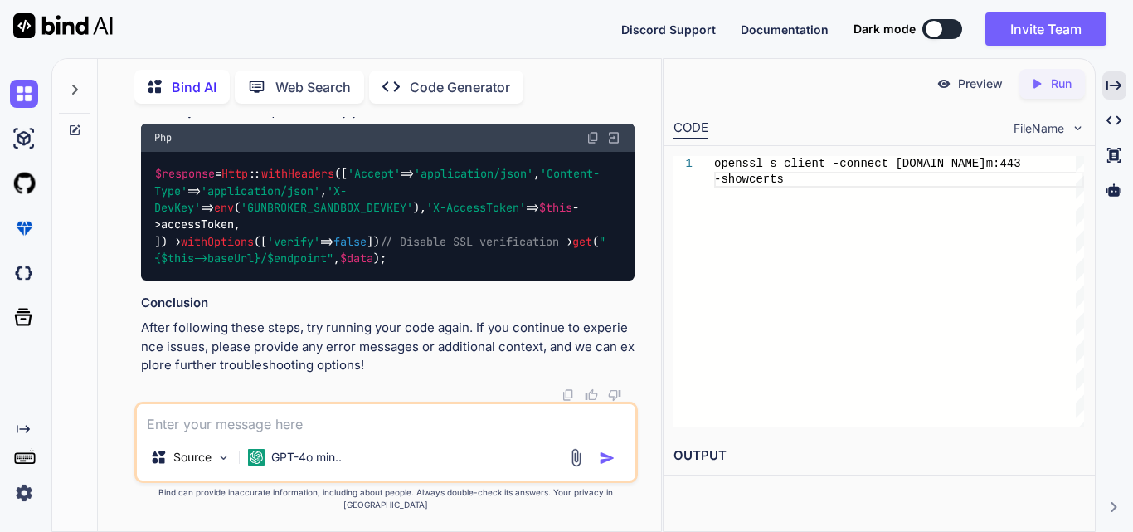
scroll to position [45316, 0]
